Goal: Find specific page/section: Find specific page/section

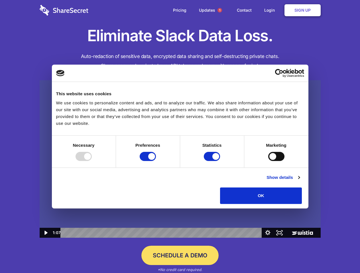
click at [180, 137] on img at bounding box center [180, 159] width 281 height 158
click at [92, 161] on div at bounding box center [83, 156] width 16 height 9
click at [156, 161] on input "Preferences" at bounding box center [148, 156] width 16 height 9
checkbox input "false"
click at [213, 161] on input "Statistics" at bounding box center [212, 156] width 16 height 9
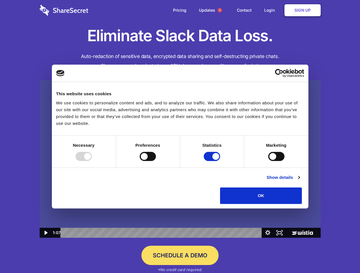
checkbox input "false"
click at [268, 161] on input "Marketing" at bounding box center [276, 156] width 16 height 9
checkbox input "true"
click at [299, 181] on link "Show details" at bounding box center [282, 177] width 33 height 7
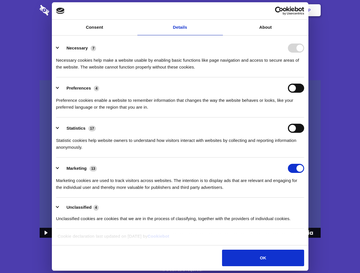
click at [304, 111] on div "Preference cookies enable a website to remember information that changes the wa…" at bounding box center [180, 102] width 248 height 18
click at [219, 10] on span "1" at bounding box center [219, 10] width 5 height 5
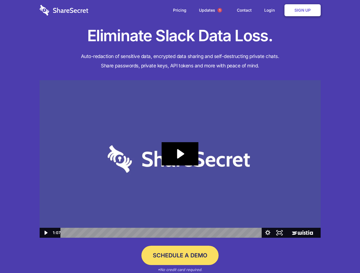
click at [180, 159] on icon "Play Video: Sharesecret Slack Extension" at bounding box center [180, 153] width 36 height 23
